Goal: Information Seeking & Learning: Learn about a topic

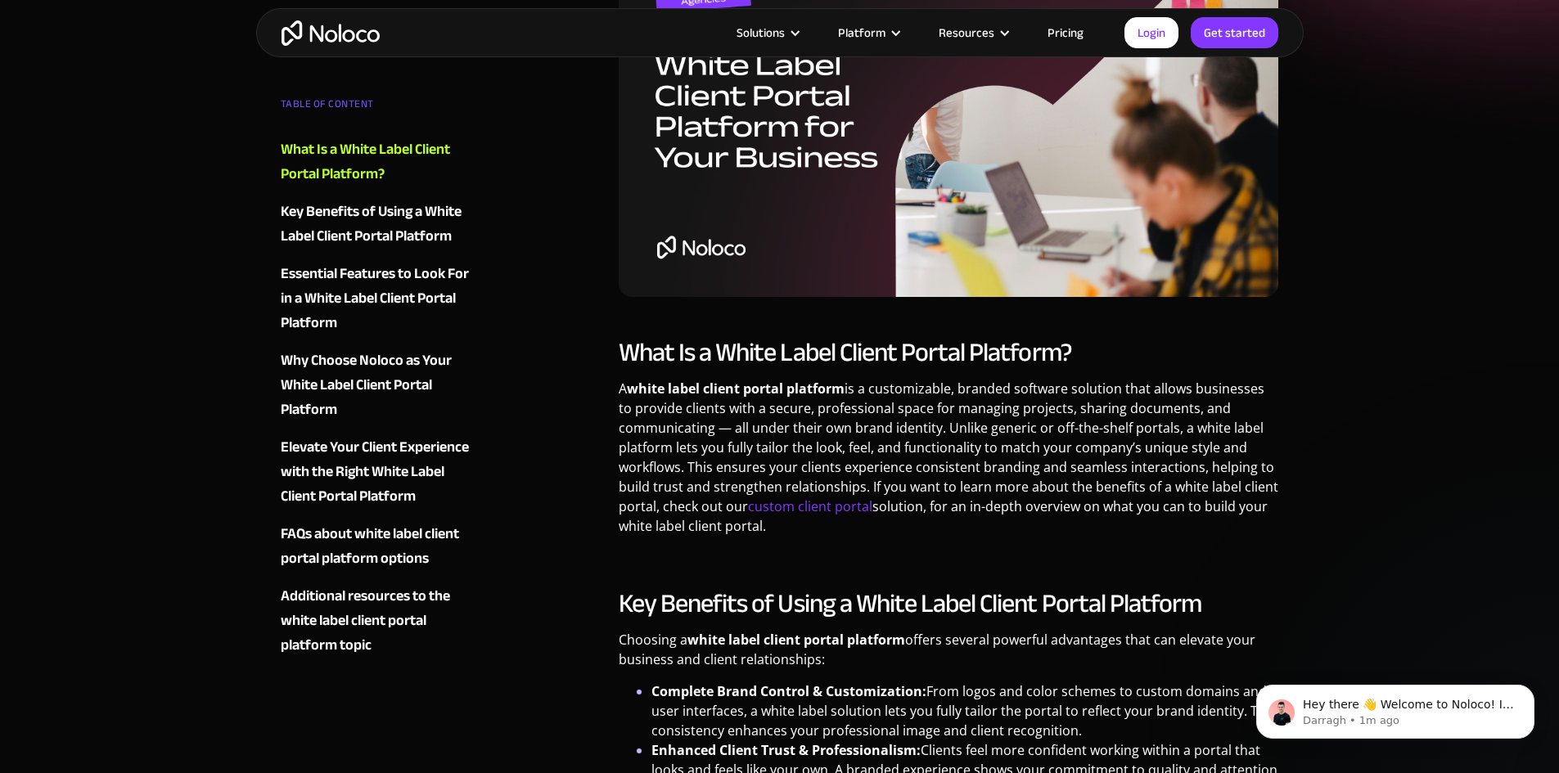
scroll to position [573, 0]
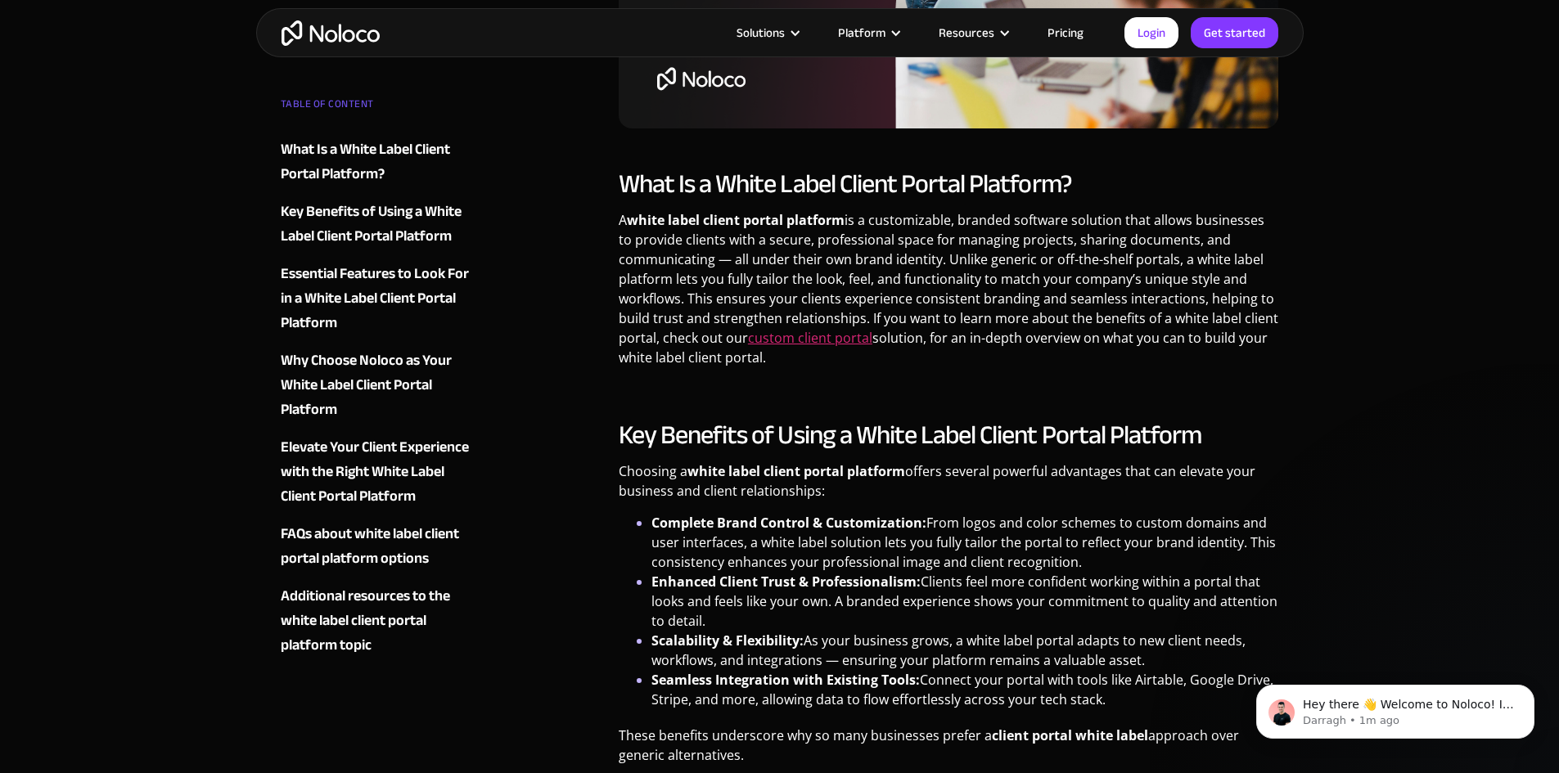
click at [814, 339] on link "custom client portal" at bounding box center [810, 338] width 124 height 18
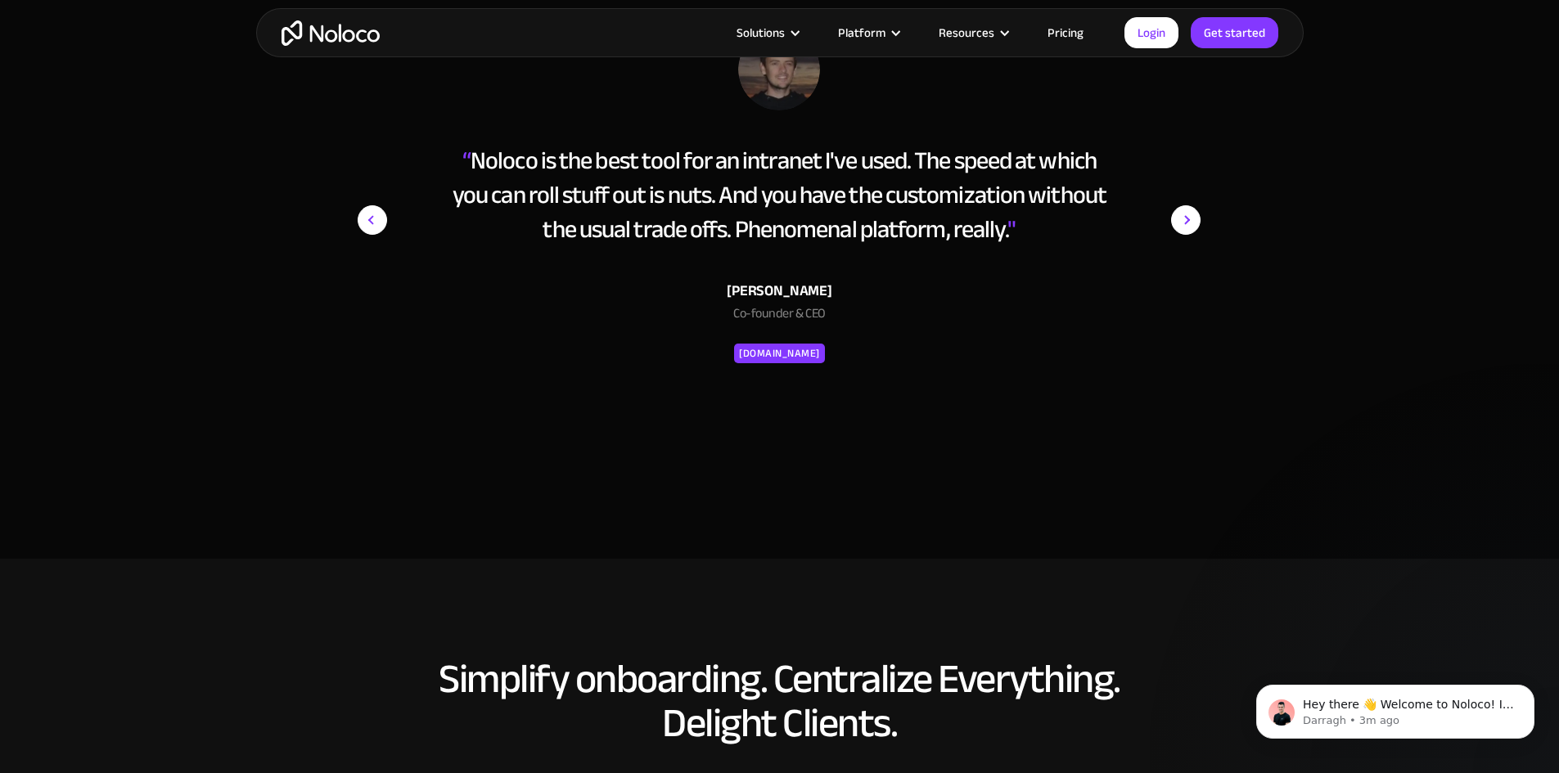
scroll to position [6629, 0]
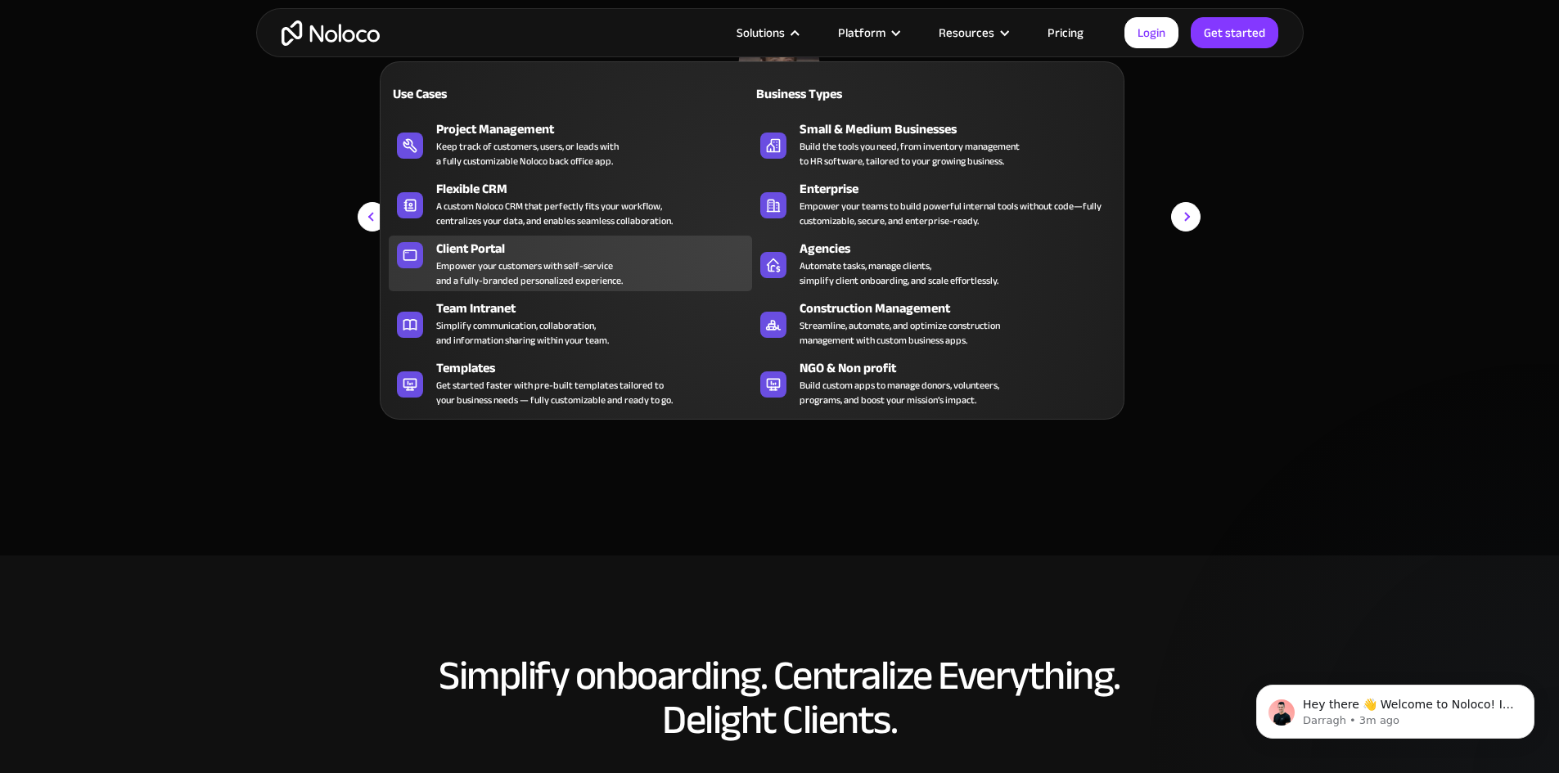
click at [650, 279] on div "Client Portal Empower your customers with self-service and a fully-branded pers…" at bounding box center [590, 263] width 308 height 49
